Goal: Task Accomplishment & Management: Complete application form

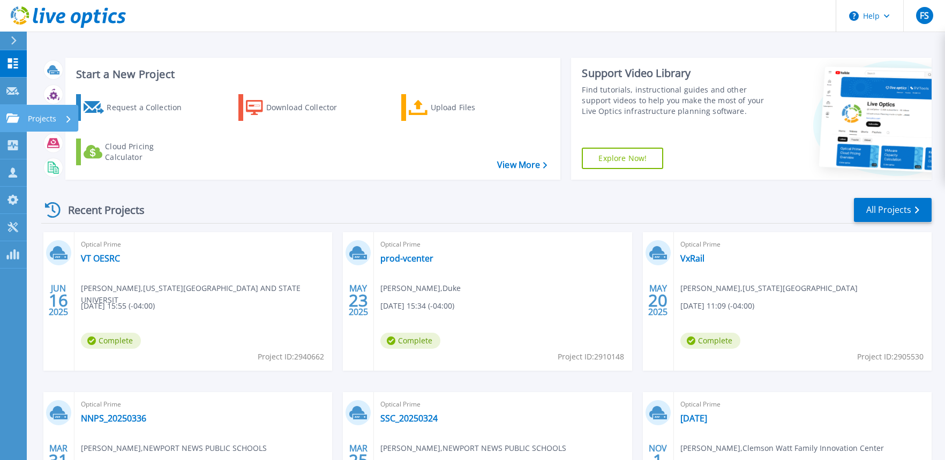
click at [12, 124] on link "Projects Projects" at bounding box center [13, 118] width 27 height 27
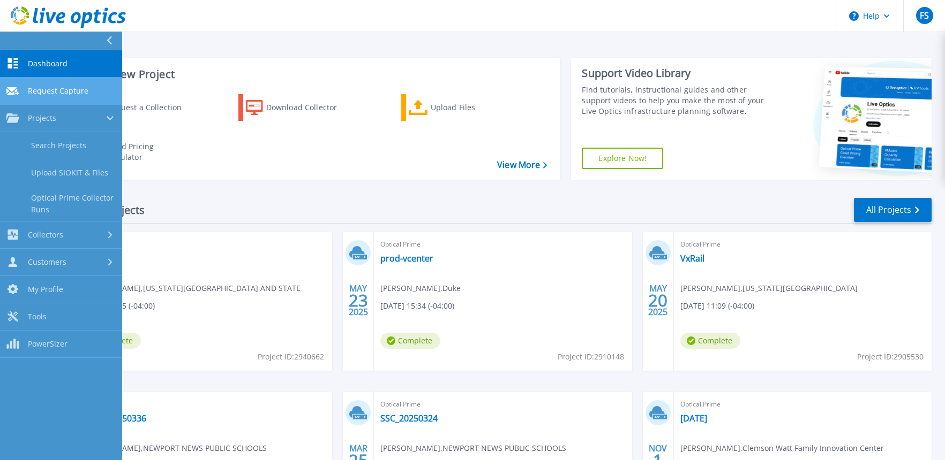
click at [71, 89] on span "Request Capture" at bounding box center [58, 91] width 61 height 10
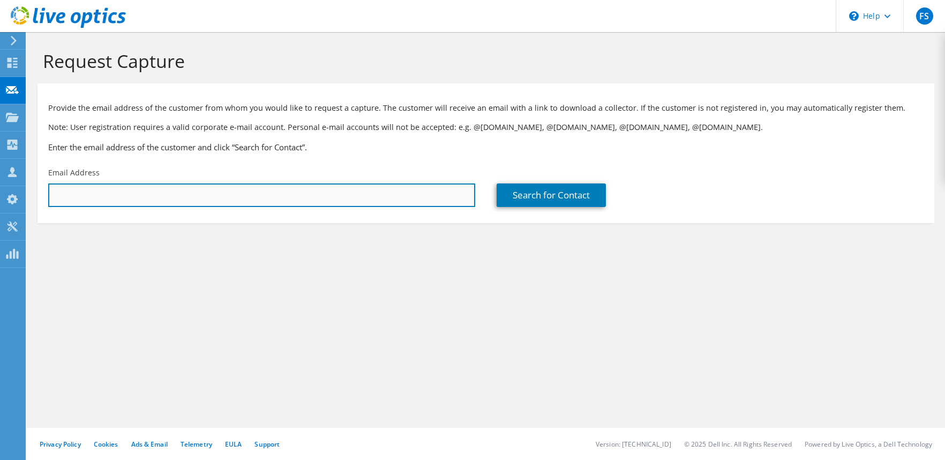
click at [451, 197] on input "text" at bounding box center [261, 196] width 427 height 24
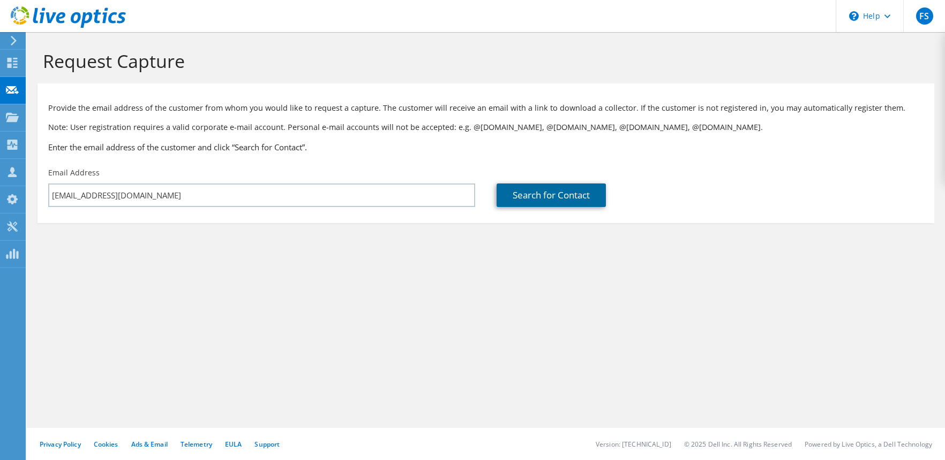
click at [567, 197] on link "Search for Contact" at bounding box center [550, 196] width 109 height 24
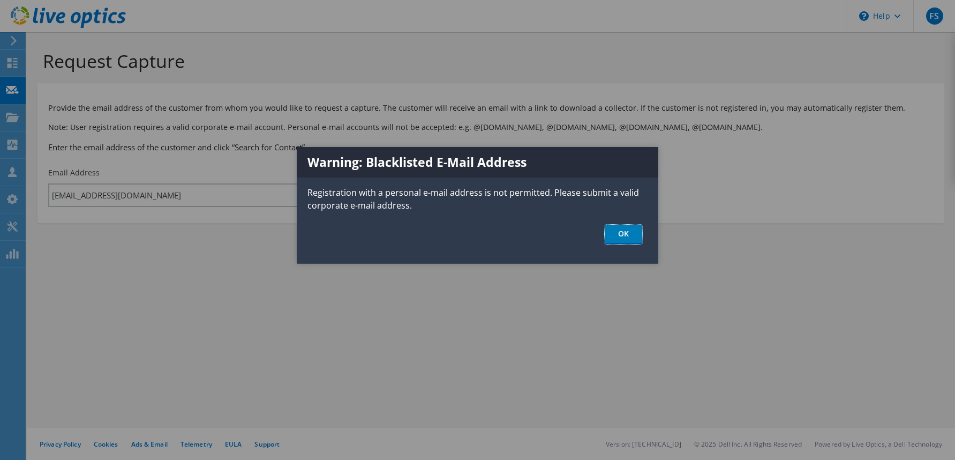
drag, startPoint x: 624, startPoint y: 232, endPoint x: 564, endPoint y: 228, distance: 59.6
click at [625, 232] on link "OK" at bounding box center [623, 235] width 37 height 20
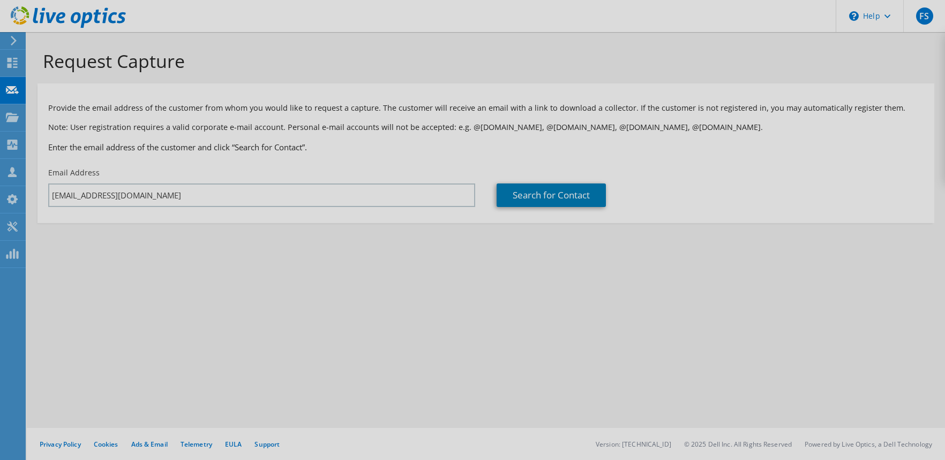
click at [287, 190] on div at bounding box center [472, 230] width 945 height 460
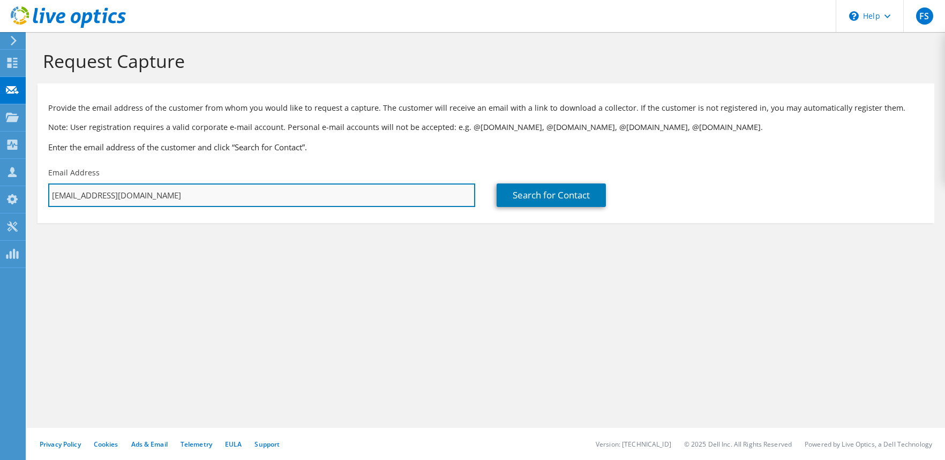
click at [353, 195] on input "fsessoms@gmail.com" at bounding box center [261, 196] width 427 height 24
click at [186, 194] on input "fsessoms@gmail.com" at bounding box center [261, 196] width 427 height 24
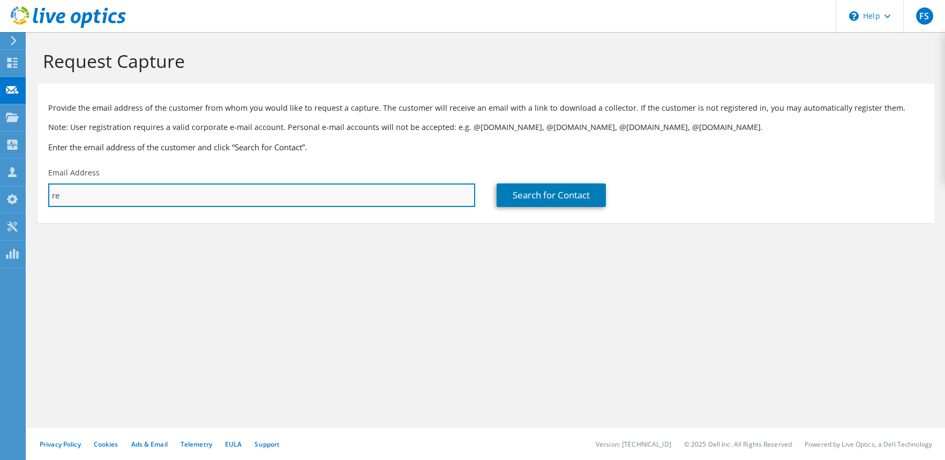
type input "r"
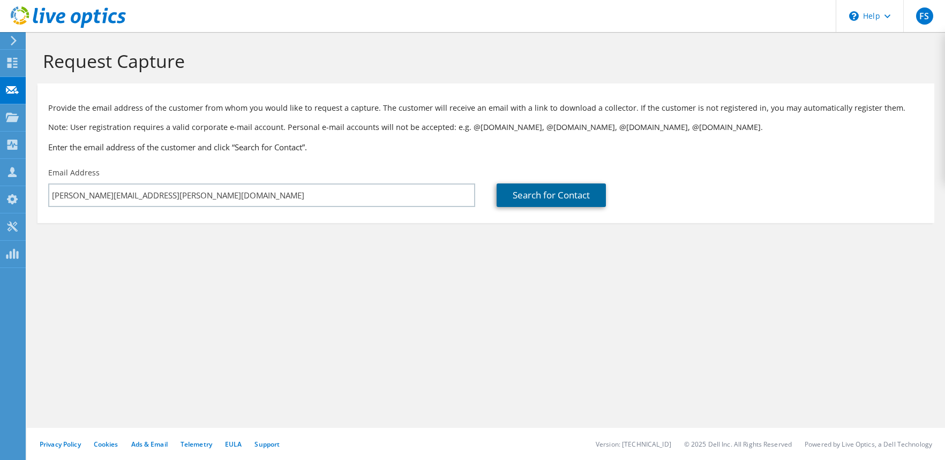
click at [524, 195] on link "Search for Contact" at bounding box center [550, 196] width 109 height 24
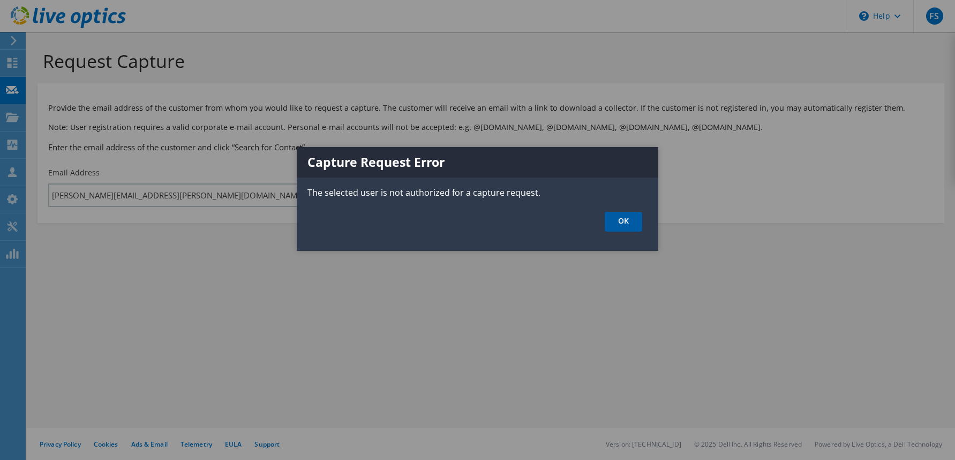
click at [613, 213] on link "OK" at bounding box center [623, 222] width 37 height 20
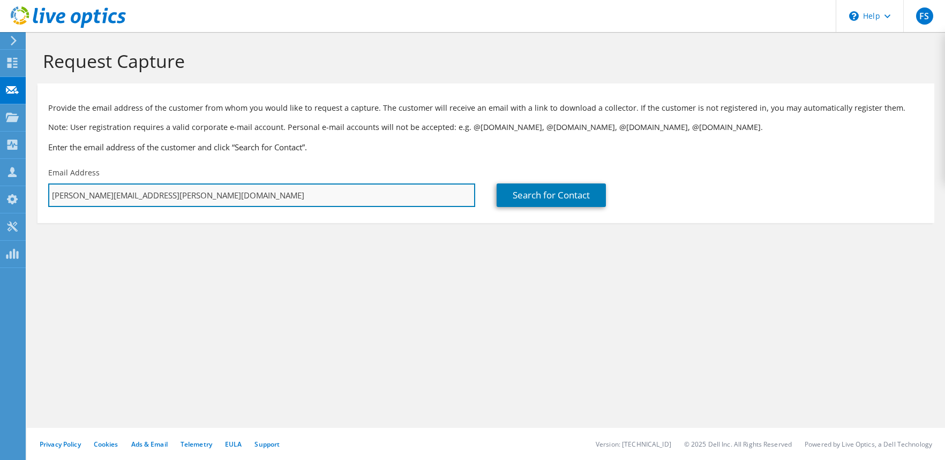
click at [175, 197] on input "[PERSON_NAME][EMAIL_ADDRESS][PERSON_NAME][DOMAIN_NAME]" at bounding box center [261, 196] width 427 height 24
type input "f"
type input "blairlm@unc.edu"
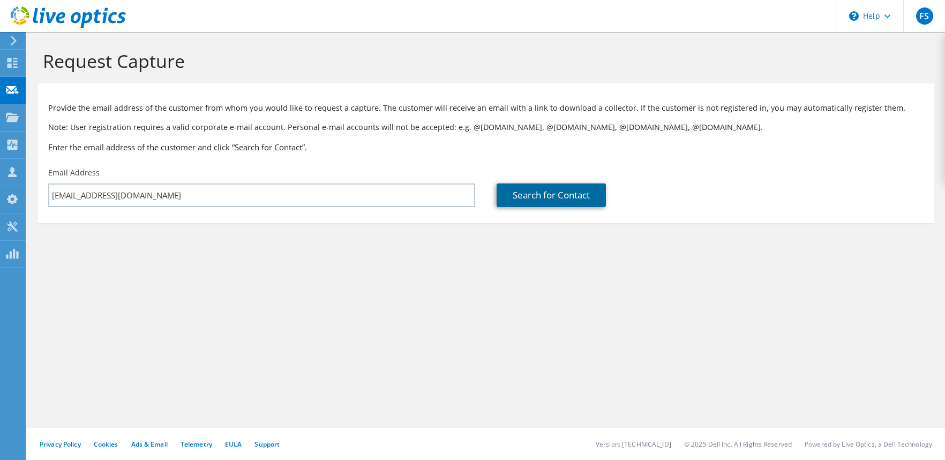
click at [549, 191] on link "Search for Contact" at bounding box center [550, 196] width 109 height 24
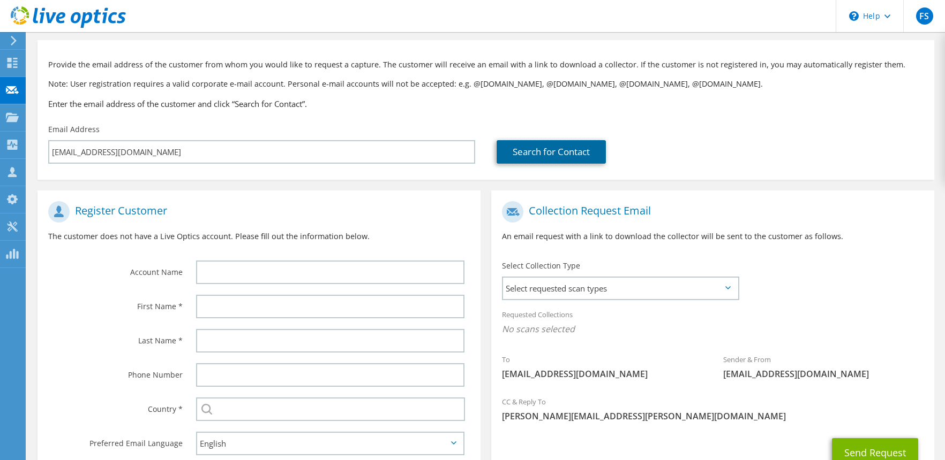
scroll to position [125, 0]
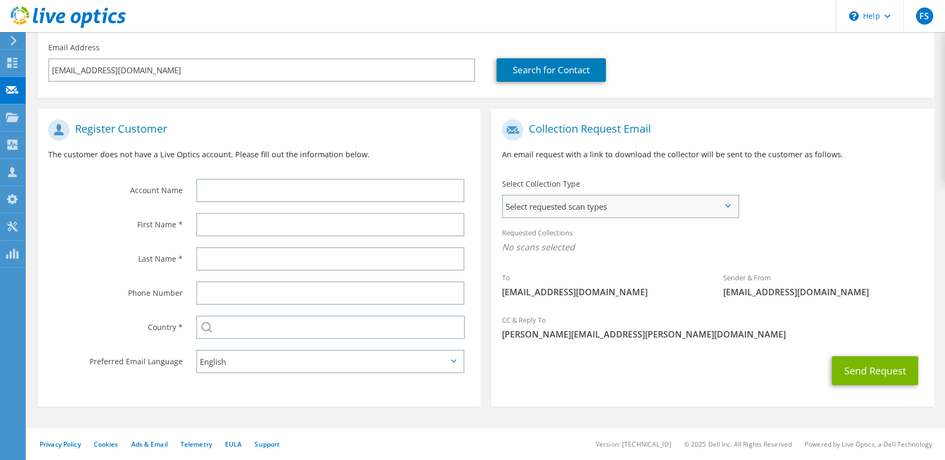
click at [700, 203] on span "Select requested scan types" at bounding box center [620, 206] width 235 height 21
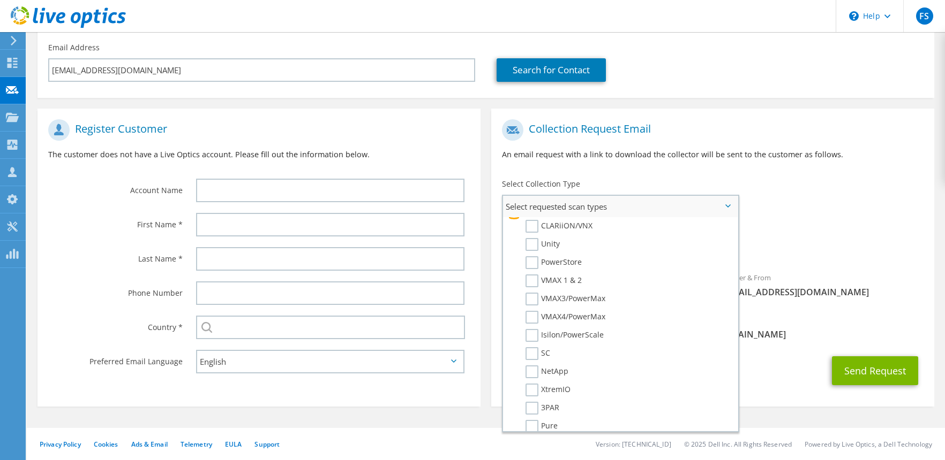
scroll to position [175, 0]
